Goal: Information Seeking & Learning: Understand process/instructions

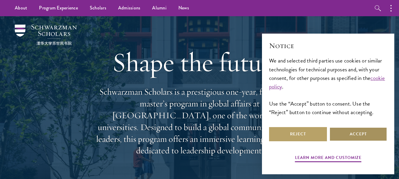
click at [355, 129] on button "Accept" at bounding box center [358, 134] width 58 height 14
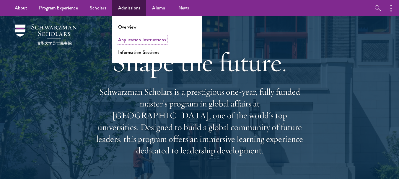
click at [142, 40] on link "Application Instructions" at bounding box center [142, 39] width 48 height 7
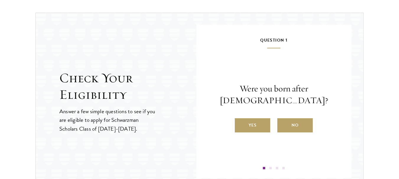
scroll to position [649, 0]
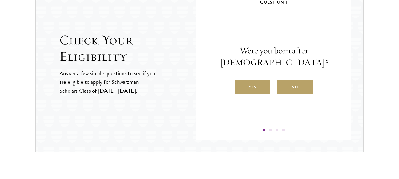
click at [240, 57] on p "Were you born after [DEMOGRAPHIC_DATA]?" at bounding box center [274, 57] width 120 height 24
click at [254, 86] on label "Yes" at bounding box center [252, 87] width 35 height 14
click at [240, 86] on input "Yes" at bounding box center [237, 83] width 5 height 5
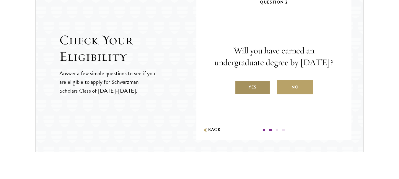
click at [251, 93] on label "Yes" at bounding box center [252, 87] width 35 height 14
click at [240, 86] on input "Yes" at bounding box center [237, 83] width 5 height 5
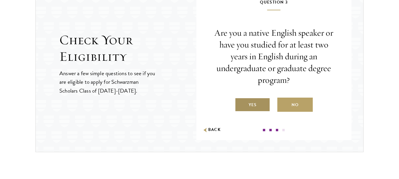
click at [251, 103] on label "Yes" at bounding box center [252, 105] width 35 height 14
click at [240, 103] on input "Yes" at bounding box center [237, 101] width 5 height 5
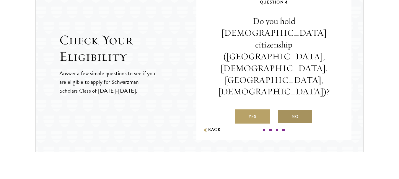
click at [298, 109] on label "No" at bounding box center [294, 116] width 35 height 14
click at [282, 110] on input "No" at bounding box center [279, 112] width 5 height 5
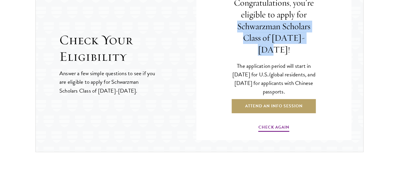
drag, startPoint x: 238, startPoint y: 35, endPoint x: 312, endPoint y: 43, distance: 74.3
click at [312, 43] on h4 "Congratulations, you’re eligible to apply for Schwarzman Scholars Class of [DAT…" at bounding box center [274, 26] width 90 height 59
copy h4 "Schwarzman Scholars Class of [DATE]-[DATE]!"
